Goal: Task Accomplishment & Management: Manage account settings

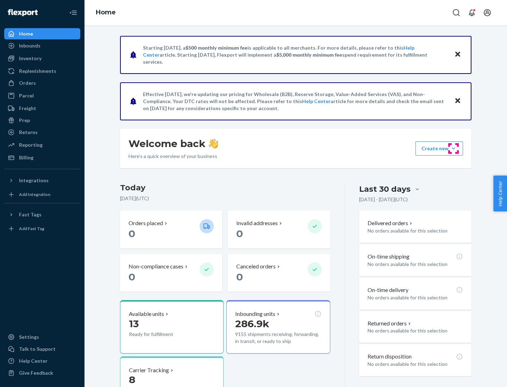
click at [453, 149] on button "Create new Create new inbound Create new order Create new product" at bounding box center [439, 148] width 48 height 14
click at [42, 46] on div "Inbounds" at bounding box center [42, 46] width 75 height 10
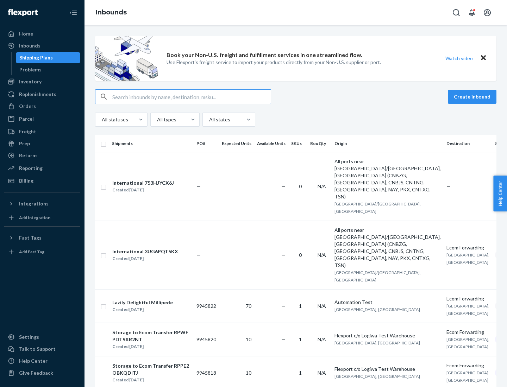
click at [473, 97] on button "Create inbound" at bounding box center [472, 97] width 49 height 14
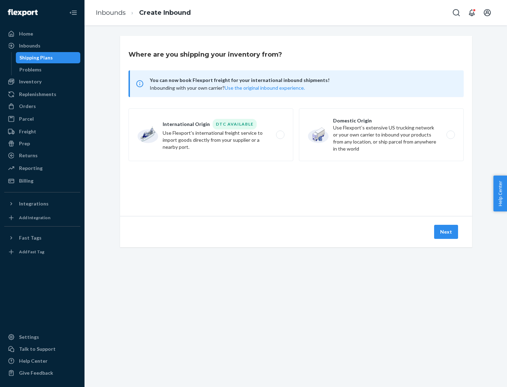
click at [381, 135] on label "Domestic Origin Use Flexport’s extensive US trucking network or your own carrie…" at bounding box center [381, 134] width 165 height 53
click at [450, 135] on input "Domestic Origin Use Flexport’s extensive US trucking network or your own carrie…" at bounding box center [452, 135] width 5 height 5
radio input "true"
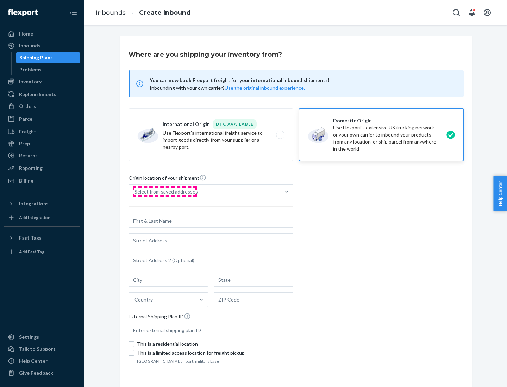
click at [164, 192] on div "Select from saved addresses" at bounding box center [165, 191] width 63 height 7
click at [135, 192] on input "Select from saved addresses" at bounding box center [134, 191] width 1 height 7
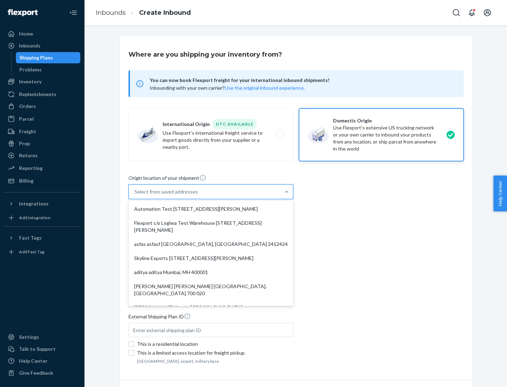
scroll to position [3, 0]
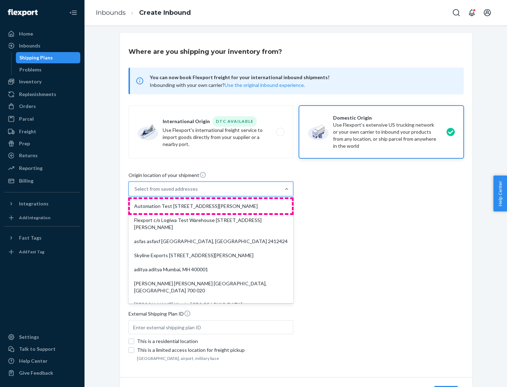
click at [211, 206] on div "Automation Test [STREET_ADDRESS][PERSON_NAME]" at bounding box center [211, 206] width 162 height 14
click at [135, 193] on input "option Automation Test [STREET_ADDRESS][PERSON_NAME]. 9 results available. Use …" at bounding box center [134, 188] width 1 height 7
type input "Automation Test"
type input "9th Floor"
type input "[GEOGRAPHIC_DATA]"
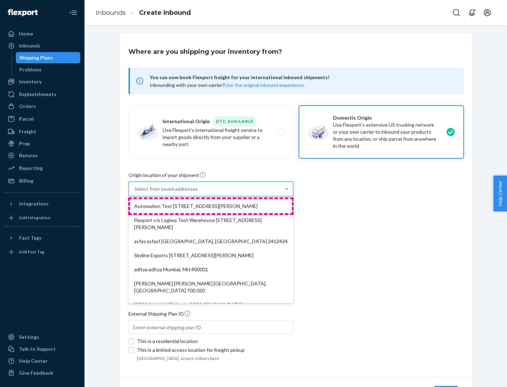
type input "CA"
type input "94104"
type input "[STREET_ADDRESS][PERSON_NAME]"
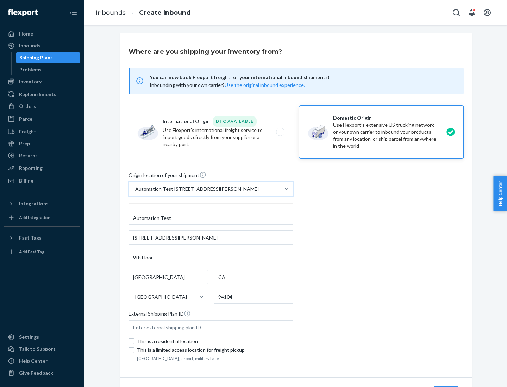
scroll to position [41, 0]
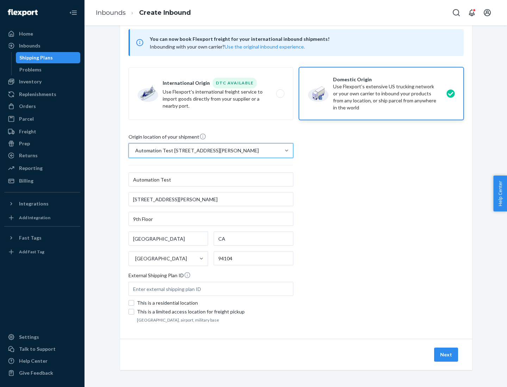
click at [446, 355] on button "Next" at bounding box center [446, 355] width 24 height 14
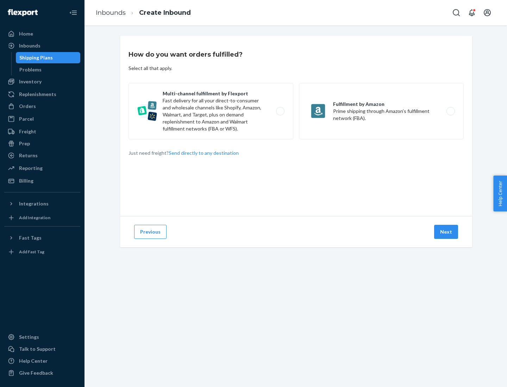
click at [211, 111] on label "Multi-channel fulfillment by Flexport Fast delivery for all your direct-to-cons…" at bounding box center [210, 111] width 165 height 56
click at [280, 111] on input "Multi-channel fulfillment by Flexport Fast delivery for all your direct-to-cons…" at bounding box center [282, 111] width 5 height 5
radio input "true"
click at [446, 232] on button "Next" at bounding box center [446, 232] width 24 height 14
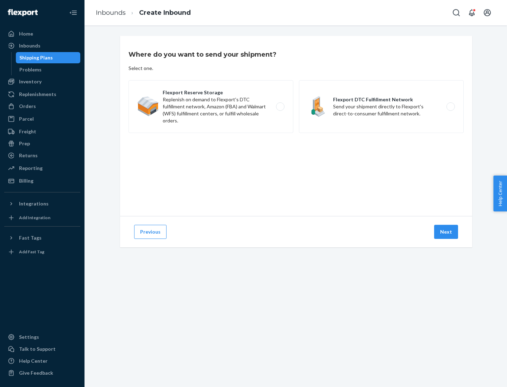
click at [381, 107] on label "Flexport DTC Fulfillment Network Send your shipment directly to Flexport's dire…" at bounding box center [381, 106] width 165 height 53
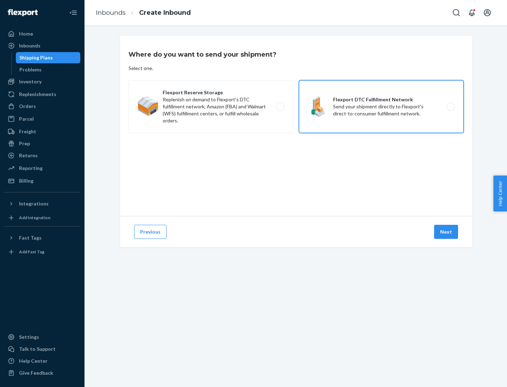
click at [450, 107] on input "Flexport DTC Fulfillment Network Send your shipment directly to Flexport's dire…" at bounding box center [452, 107] width 5 height 5
radio input "true"
click at [446, 232] on button "Next" at bounding box center [446, 232] width 24 height 14
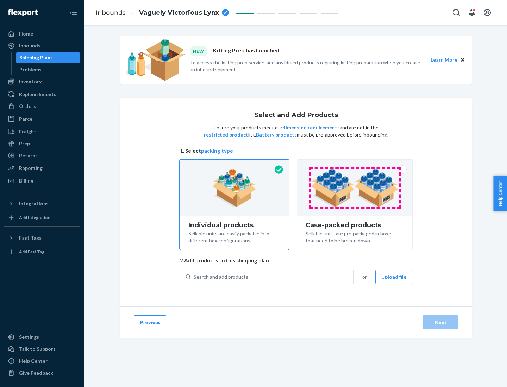
click at [355, 188] on img at bounding box center [355, 188] width 88 height 39
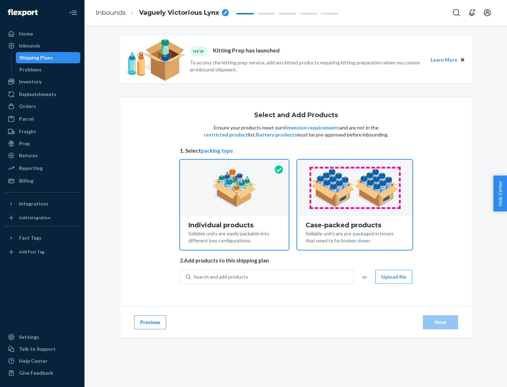
click at [355, 164] on input "Case-packed products Sellable units are pre-packaged in boxes that need to be b…" at bounding box center [354, 162] width 5 height 5
radio input "true"
radio input "false"
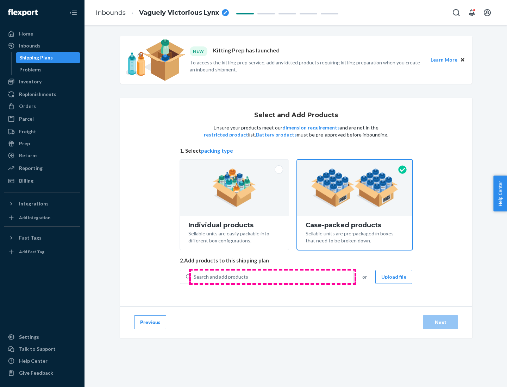
click at [272, 277] on div "Search and add products" at bounding box center [272, 277] width 163 height 13
click at [194, 277] on input "Search and add products" at bounding box center [194, 276] width 1 height 7
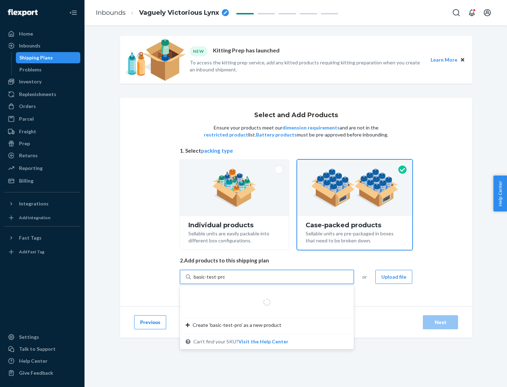
type input "basic-test-product-1"
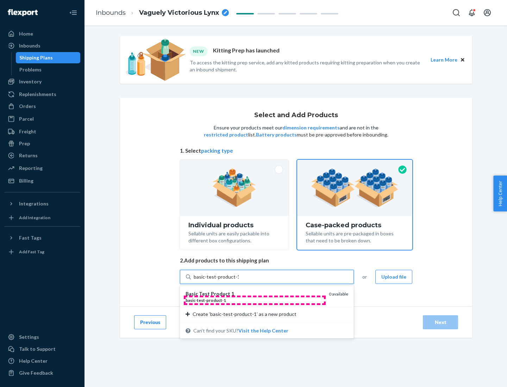
click at [254, 300] on div "basic - test - product - 1" at bounding box center [254, 300] width 138 height 6
click at [239, 281] on input "basic-test-product-1" at bounding box center [216, 276] width 45 height 7
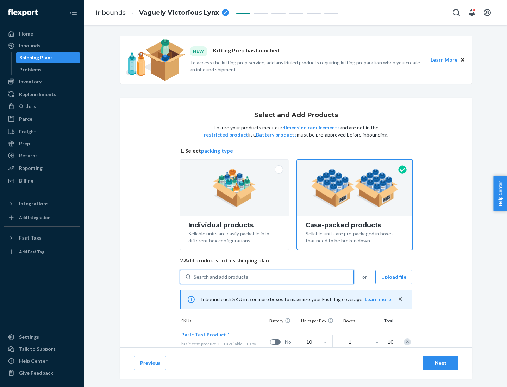
scroll to position [25, 0]
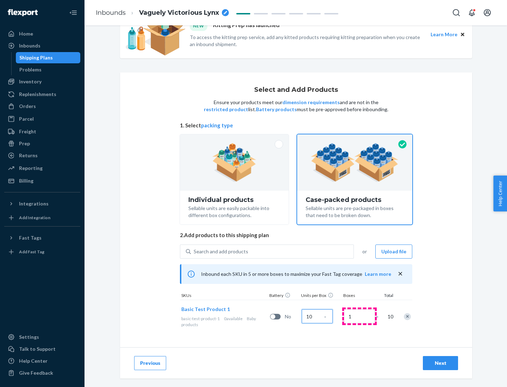
type input "10"
type input "7"
click at [440, 363] on div "Next" at bounding box center [440, 363] width 23 height 7
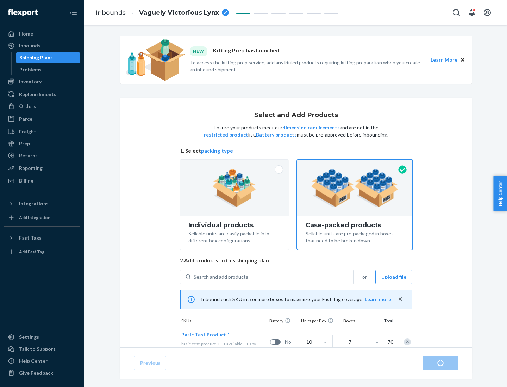
radio input "true"
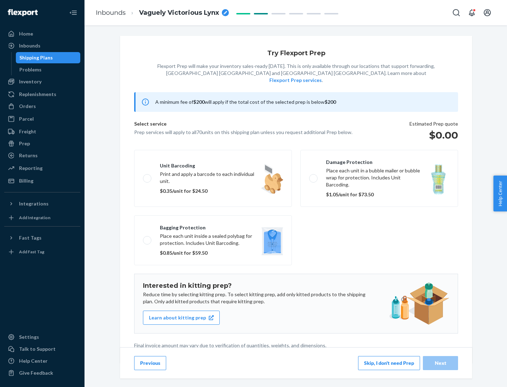
scroll to position [2, 0]
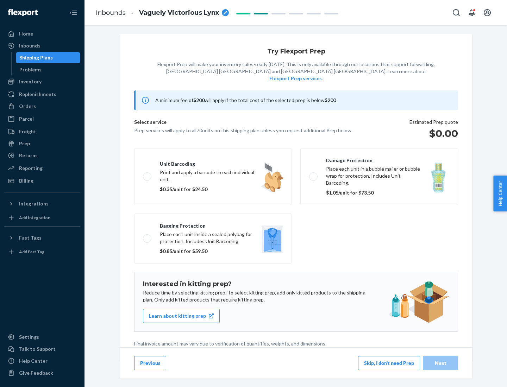
click at [213, 224] on label "Bagging protection Place each unit inside a sealed polybag for protection. Incl…" at bounding box center [213, 239] width 158 height 50
click at [147, 236] on input "Bagging protection Place each unit inside a sealed polybag for protection. Incl…" at bounding box center [145, 238] width 5 height 5
checkbox input "true"
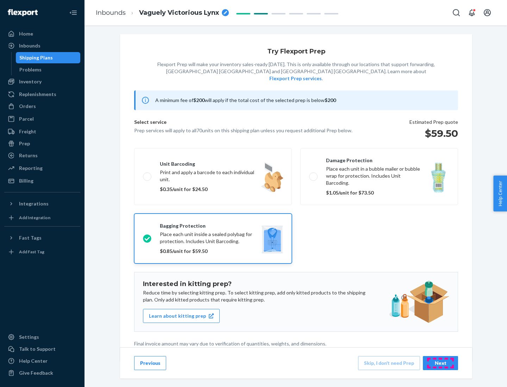
click at [440, 363] on div "Next" at bounding box center [440, 363] width 23 height 7
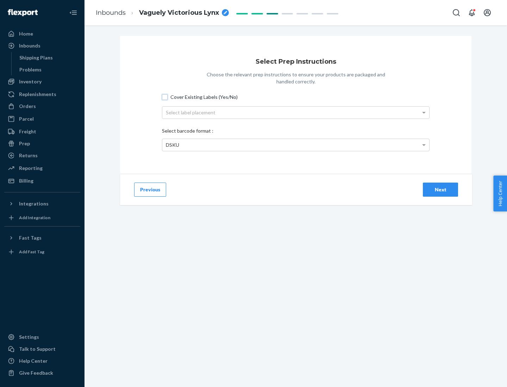
click at [165, 97] on input "Cover Existing Labels (Yes/No)" at bounding box center [165, 97] width 6 height 6
checkbox input "true"
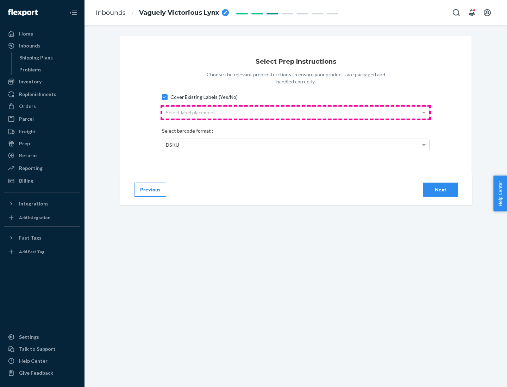
click at [296, 112] on div "Select label placement" at bounding box center [295, 113] width 267 height 12
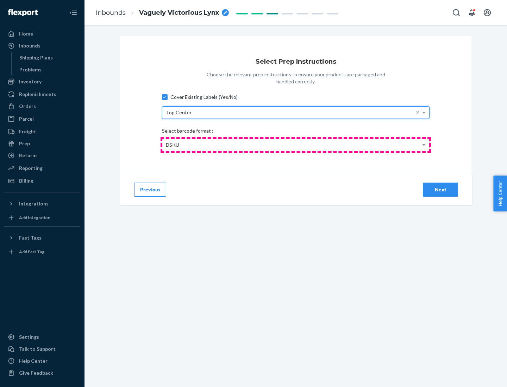
click at [296, 145] on div "DSKU" at bounding box center [295, 145] width 267 height 12
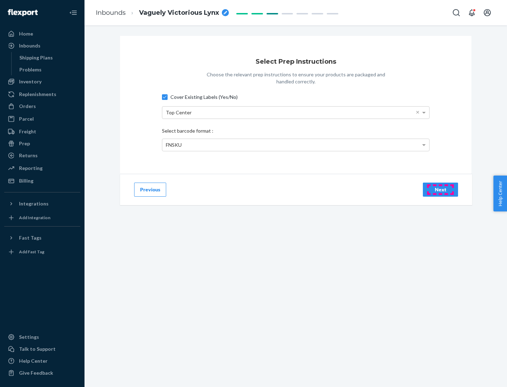
click at [440, 189] on div "Next" at bounding box center [440, 189] width 23 height 7
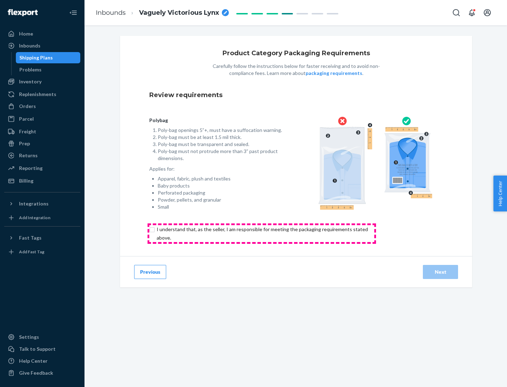
click at [261, 233] on input "checkbox" at bounding box center [266, 233] width 234 height 17
checkbox input "true"
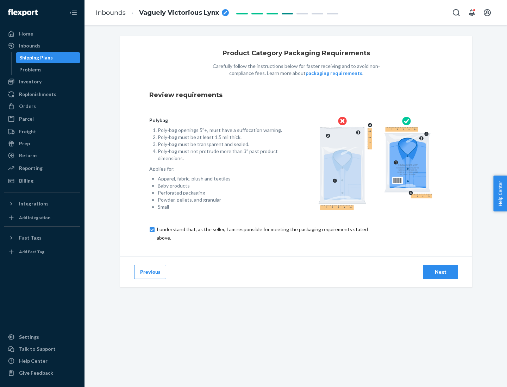
click at [440, 272] on div "Next" at bounding box center [440, 272] width 23 height 7
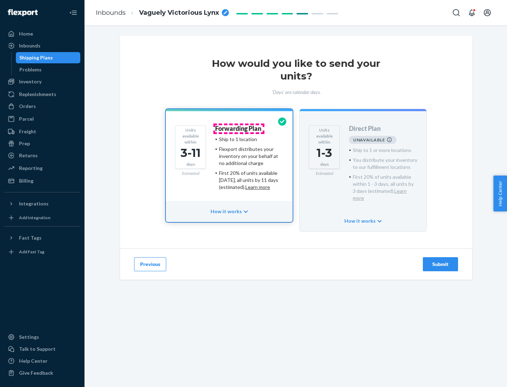
click at [239, 128] on h4 "Forwarding Plan" at bounding box center [238, 128] width 46 height 7
click at [440, 261] on div "Submit" at bounding box center [440, 264] width 23 height 7
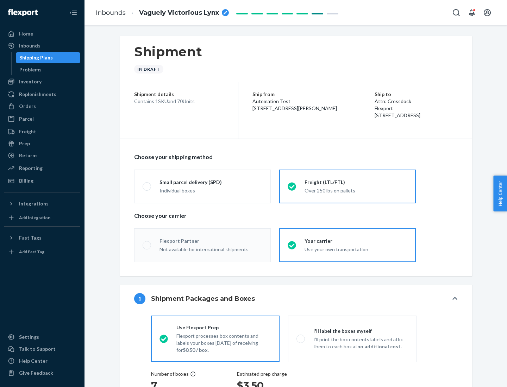
radio input "true"
radio input "false"
radio input "true"
radio input "false"
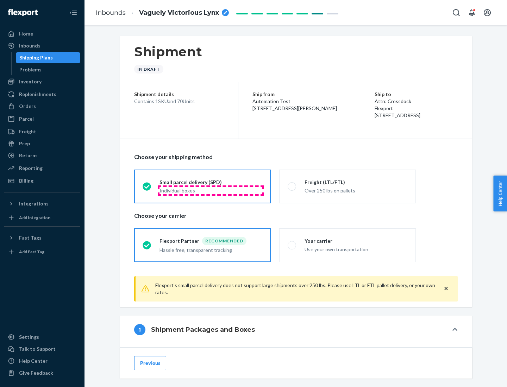
click at [211, 190] on div "Individual boxes" at bounding box center [210, 190] width 103 height 7
click at [147, 189] on input "Small parcel delivery (SPD) Individual boxes" at bounding box center [145, 186] width 5 height 5
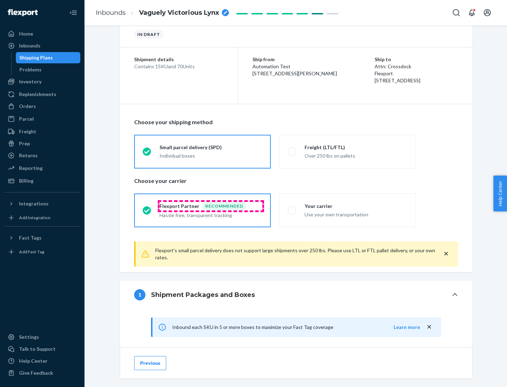
click at [211, 206] on div "Recommended" at bounding box center [224, 206] width 44 height 8
click at [147, 208] on input "Flexport Partner Recommended Hassle free, transparent tracking" at bounding box center [145, 210] width 5 height 5
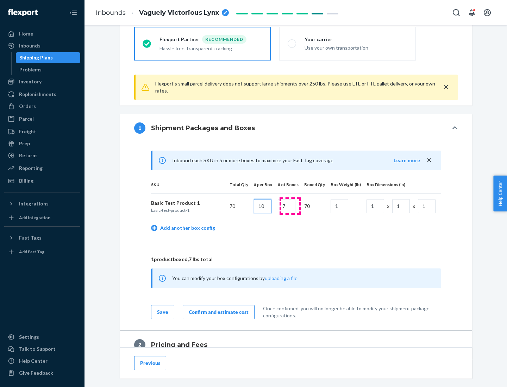
type input "10"
type input "7"
type input "1"
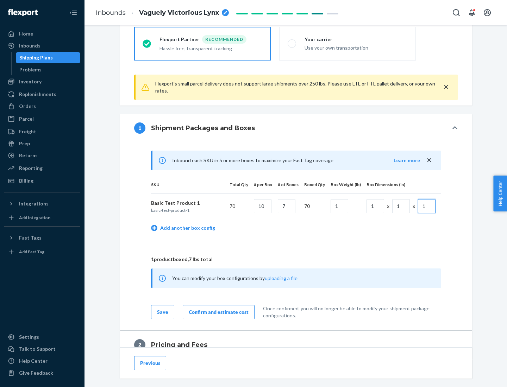
scroll to position [308, 0]
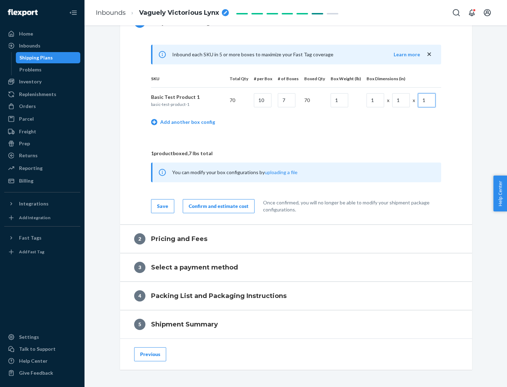
type input "1"
click at [217, 206] on div "Confirm and estimate cost" at bounding box center [219, 206] width 60 height 7
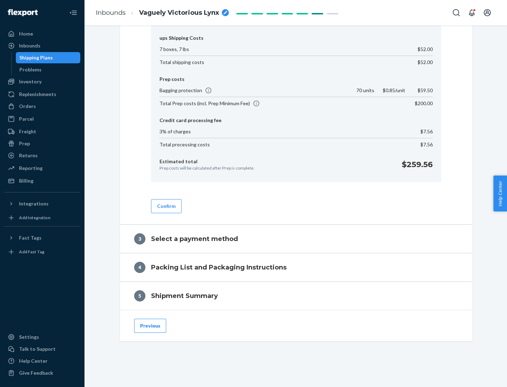
click at [166, 206] on button "Confirm" at bounding box center [166, 206] width 31 height 14
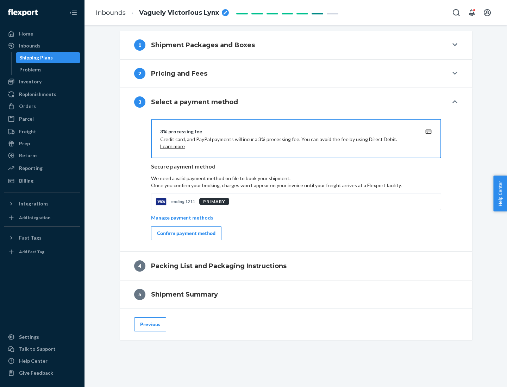
scroll to position [285, 0]
click at [185, 233] on div "Confirm payment method" at bounding box center [186, 233] width 58 height 7
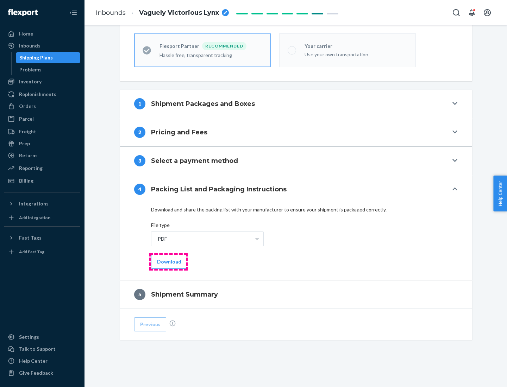
click at [168, 261] on button "Download" at bounding box center [169, 262] width 36 height 14
